Goal: Task Accomplishment & Management: Use online tool/utility

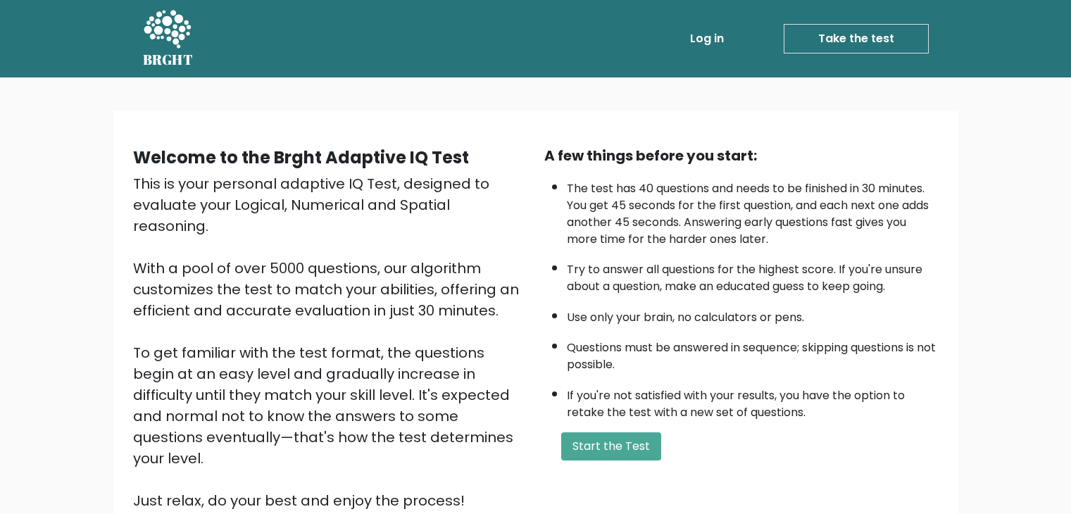
scroll to position [131, 0]
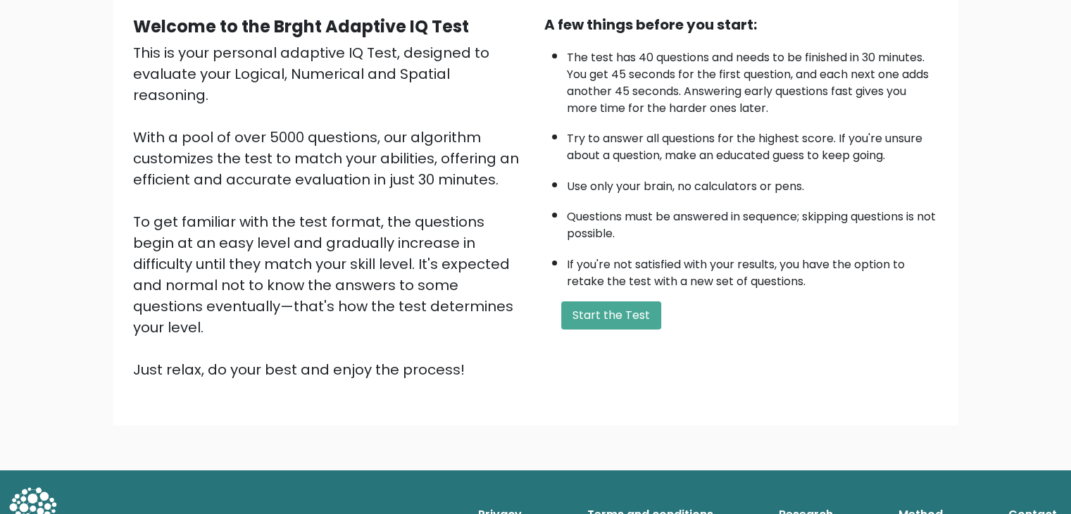
drag, startPoint x: 587, startPoint y: 318, endPoint x: 594, endPoint y: 395, distance: 77.8
click at [594, 395] on div "Welcome to the Brght Adaptive IQ Test This is your personal adaptive IQ Test, d…" at bounding box center [535, 208] width 1071 height 524
click at [593, 322] on button "Start the Test" at bounding box center [611, 315] width 100 height 28
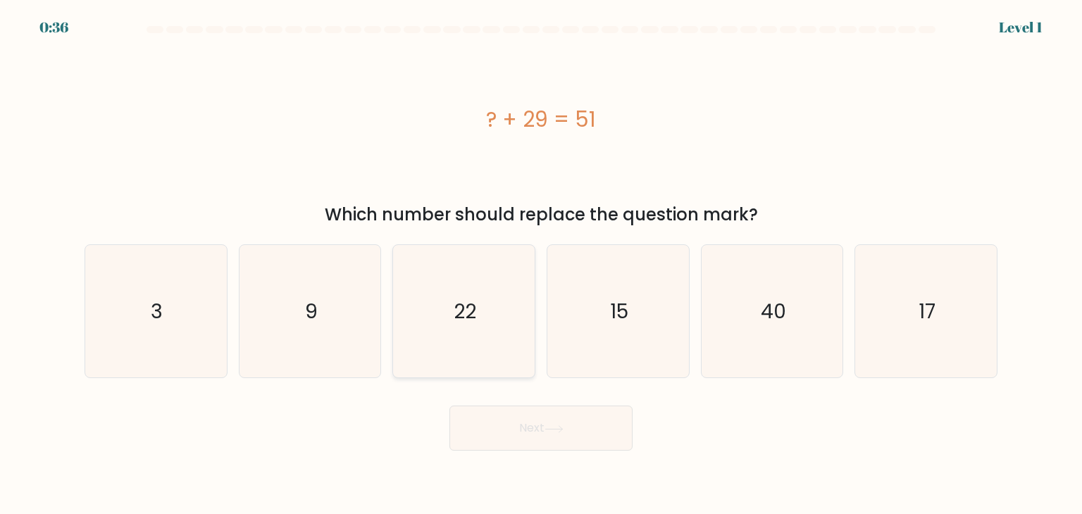
click at [456, 322] on text "22" at bounding box center [465, 311] width 23 height 28
click at [541, 264] on input "c. 22" at bounding box center [541, 260] width 1 height 7
radio input "true"
click at [523, 429] on button "Next" at bounding box center [540, 428] width 183 height 45
